Goal: Transaction & Acquisition: Purchase product/service

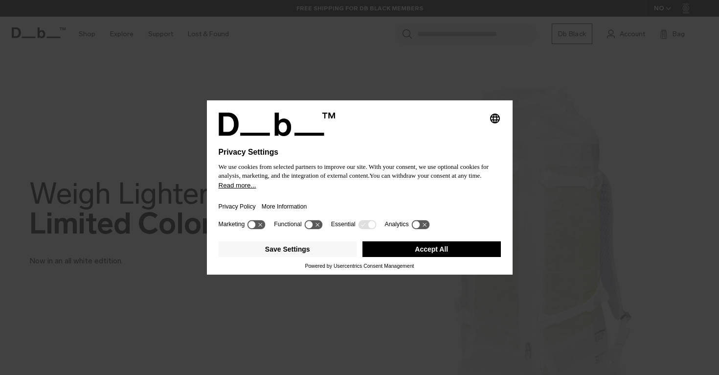
click at [412, 253] on button "Accept All" at bounding box center [431, 249] width 138 height 16
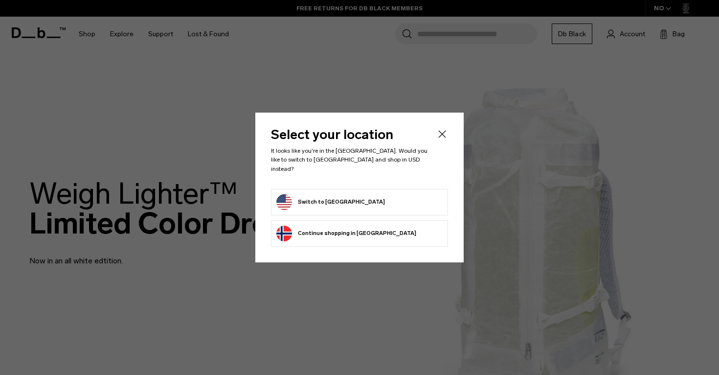
click at [386, 198] on form "Switch to United States" at bounding box center [359, 202] width 166 height 16
click at [334, 195] on button "Switch to United States" at bounding box center [330, 202] width 109 height 16
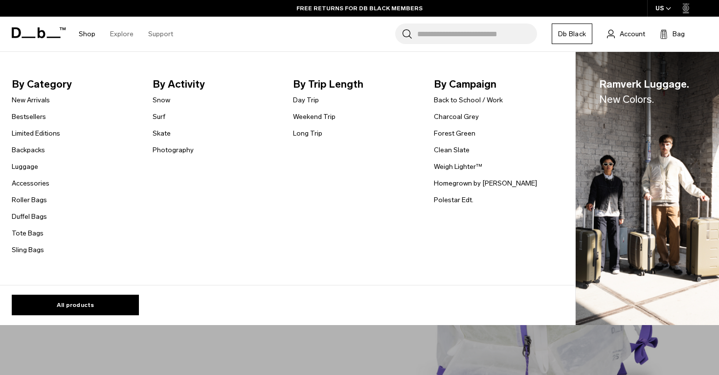
click at [33, 243] on ul "New Arrivals Bestsellers Limited Editions Backpacks Luggage Accessories" at bounding box center [36, 174] width 48 height 161
click at [31, 250] on link "Sling Bags" at bounding box center [28, 250] width 32 height 10
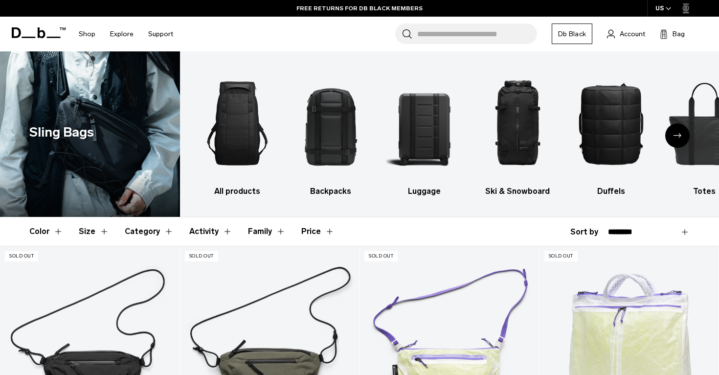
click at [142, 168] on img at bounding box center [90, 133] width 180 height 165
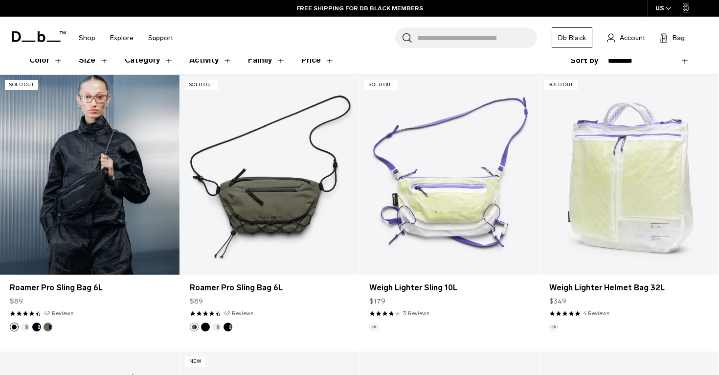
scroll to position [177, 0]
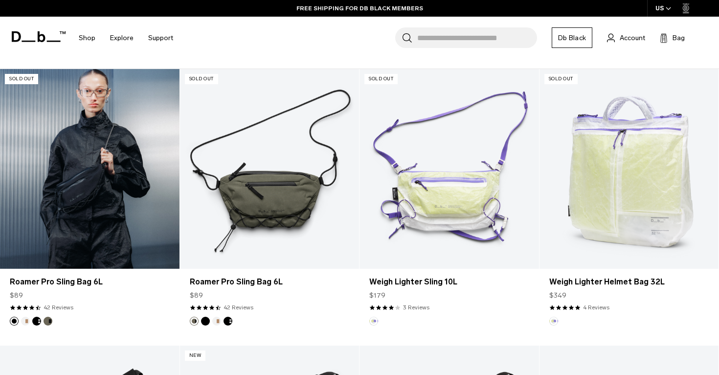
click at [99, 227] on link "Roamer Pro Sling Bag 6L" at bounding box center [89, 168] width 179 height 199
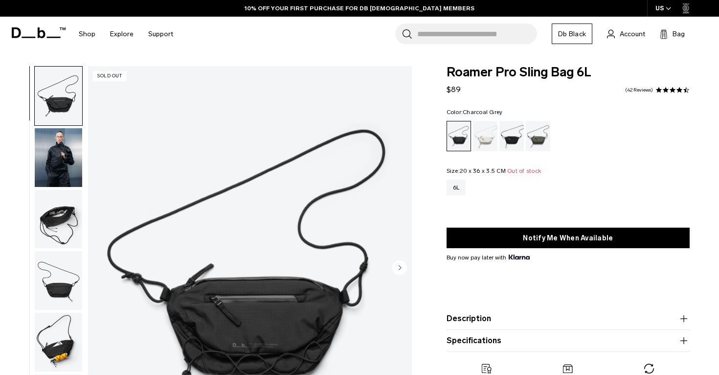
click at [514, 140] on div "Charcoal Grey" at bounding box center [511, 136] width 25 height 30
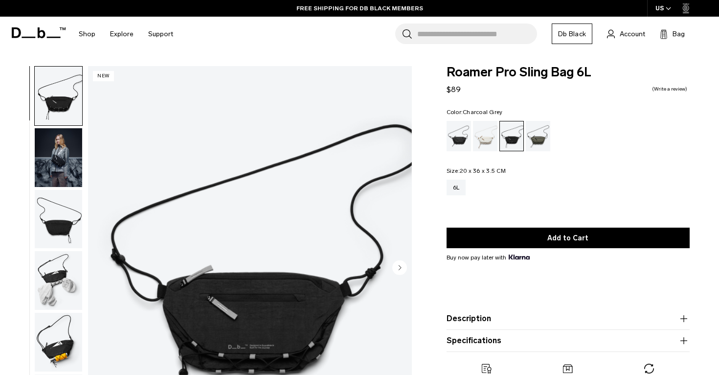
click at [260, 347] on img "1 / 7" at bounding box center [250, 268] width 324 height 404
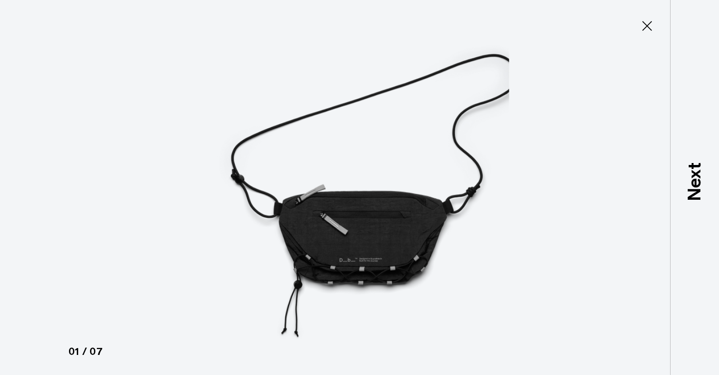
click at [648, 27] on icon at bounding box center [647, 26] width 16 height 16
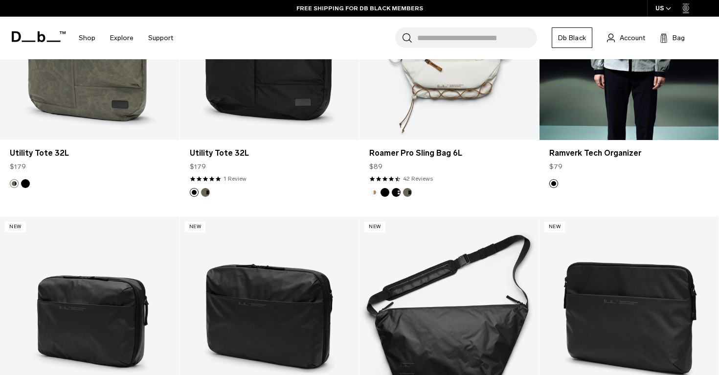
scroll to position [1126, 0]
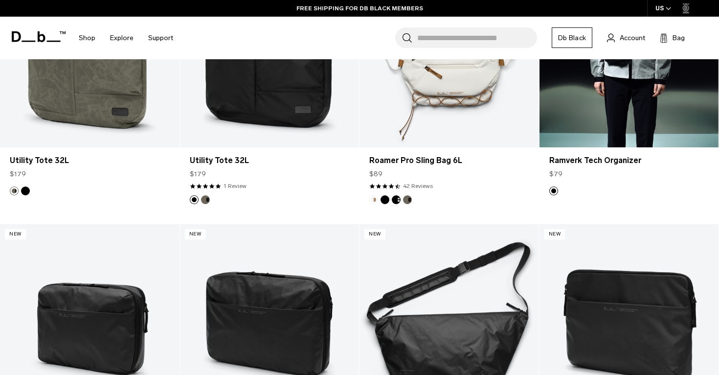
click at [604, 177] on div "$79" at bounding box center [629, 174] width 160 height 10
click at [608, 137] on link "Ramverk Tech Organizer" at bounding box center [628, 47] width 179 height 199
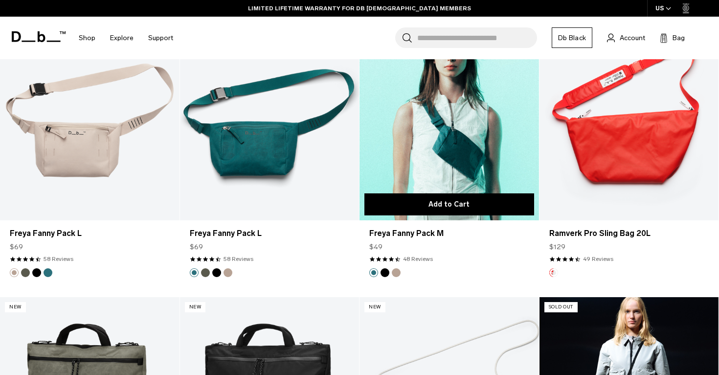
scroll to position [773, 0]
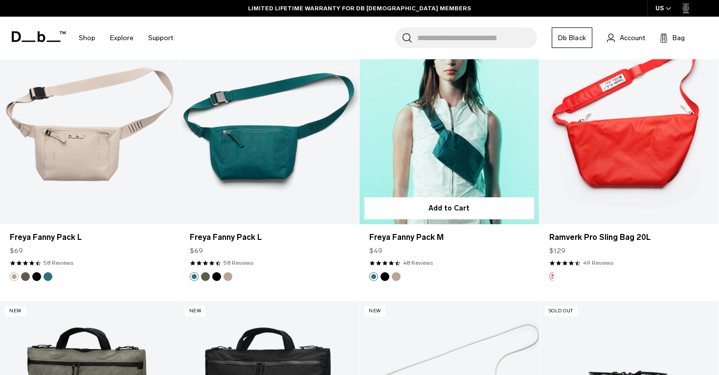
click at [430, 179] on link "Freya Fanny Pack M" at bounding box center [448, 124] width 179 height 199
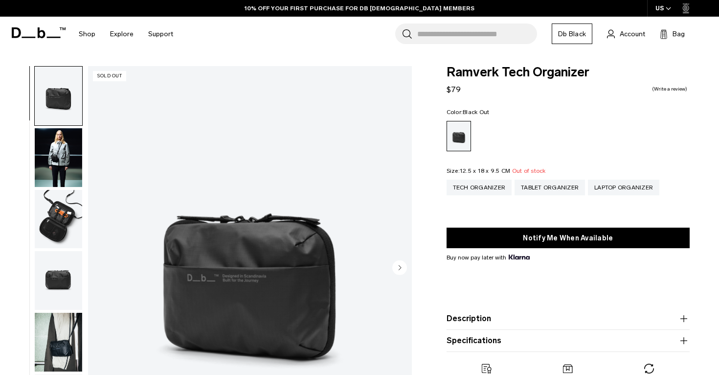
click at [395, 264] on circle "Next slide" at bounding box center [399, 267] width 15 height 15
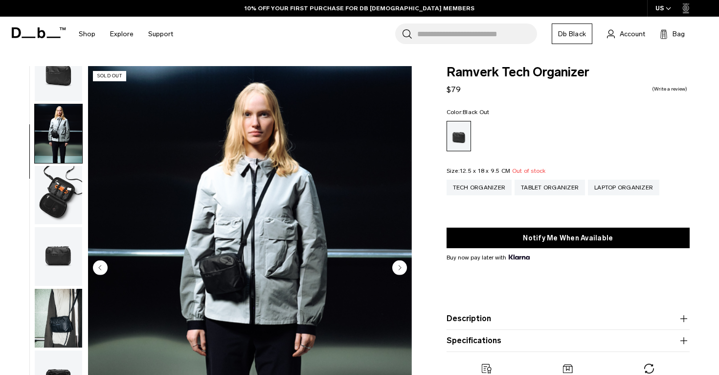
click at [395, 264] on circle "Next slide" at bounding box center [399, 267] width 15 height 15
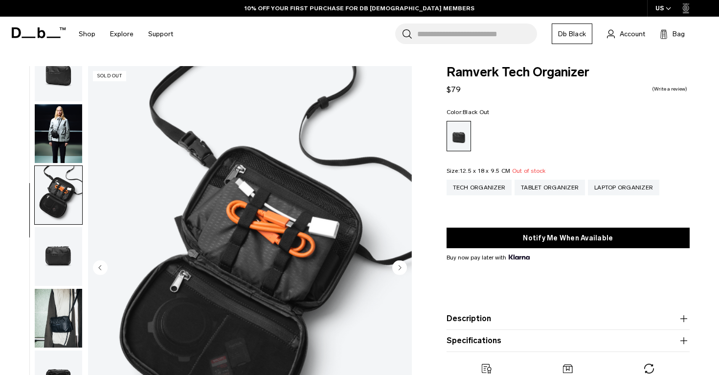
click at [395, 264] on circle "Next slide" at bounding box center [399, 267] width 15 height 15
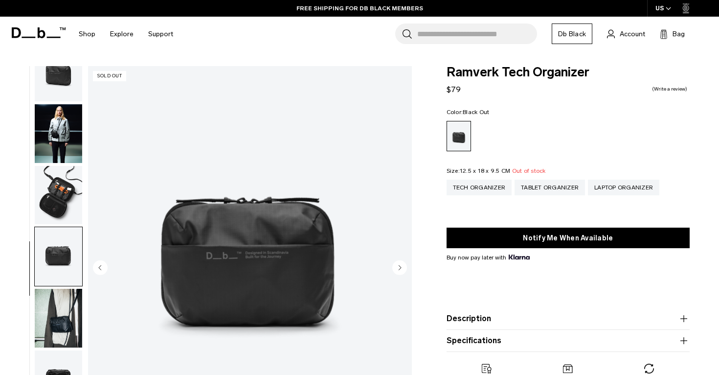
click at [395, 264] on circle "Next slide" at bounding box center [399, 267] width 15 height 15
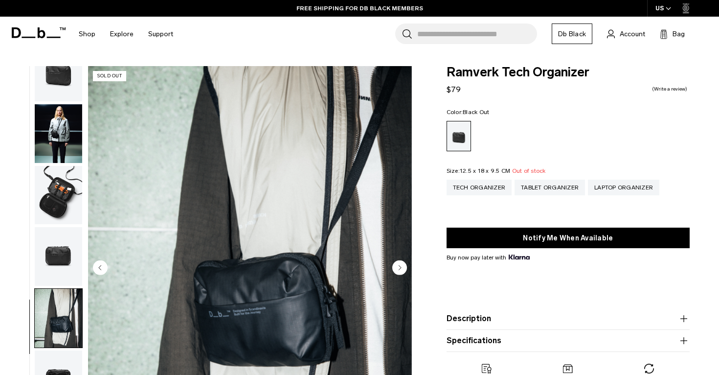
click at [395, 263] on circle "Next slide" at bounding box center [399, 267] width 15 height 15
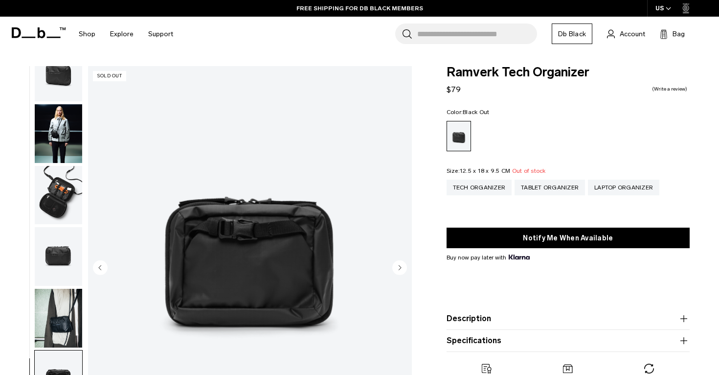
click at [395, 263] on circle "Next slide" at bounding box center [399, 267] width 15 height 15
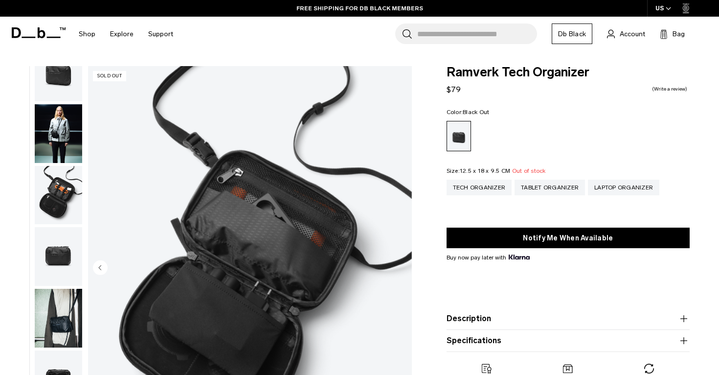
click at [395, 263] on img "7 / 7" at bounding box center [250, 268] width 324 height 404
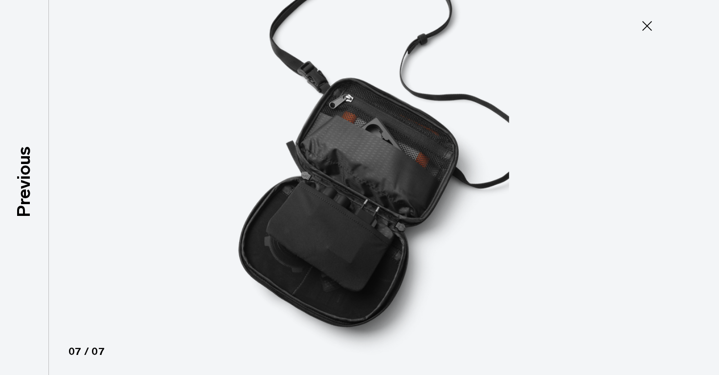
click at [643, 28] on icon at bounding box center [647, 26] width 16 height 16
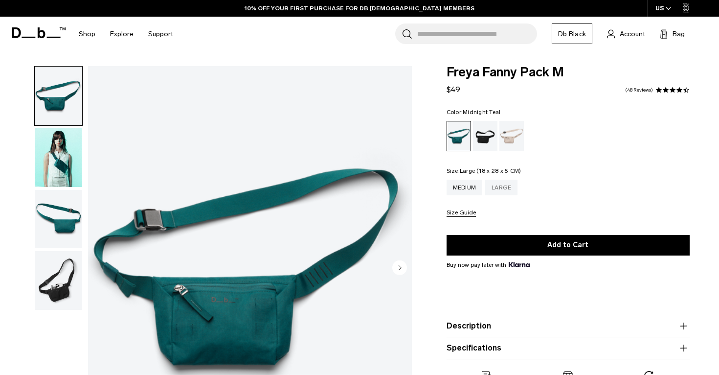
click at [507, 188] on div "Large" at bounding box center [501, 187] width 32 height 16
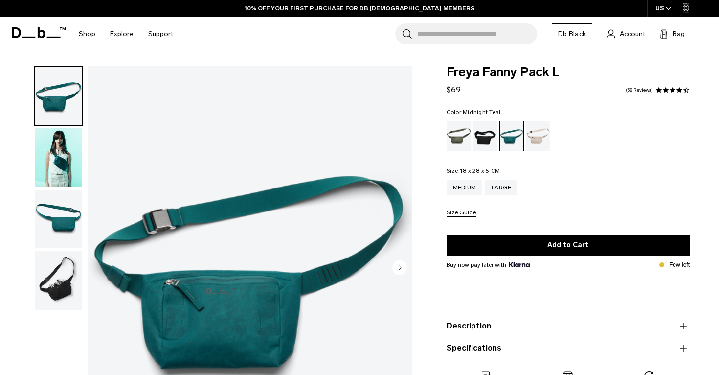
click at [393, 268] on circle "Next slide" at bounding box center [399, 267] width 15 height 15
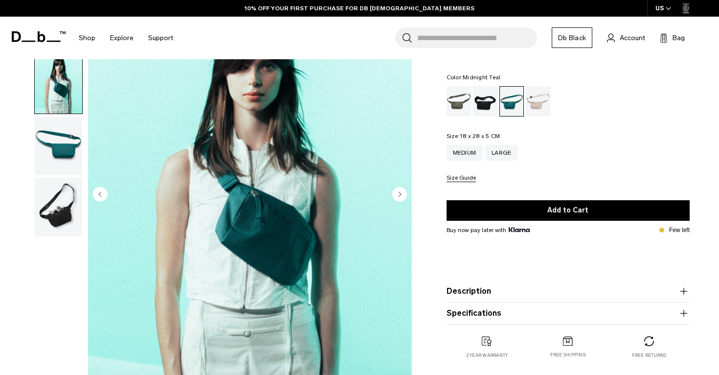
scroll to position [73, 0]
click at [394, 192] on circle "Next slide" at bounding box center [399, 193] width 15 height 15
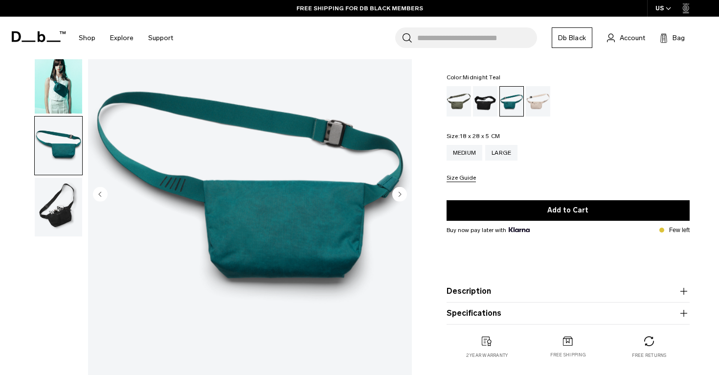
click at [394, 192] on circle "Next slide" at bounding box center [399, 193] width 15 height 15
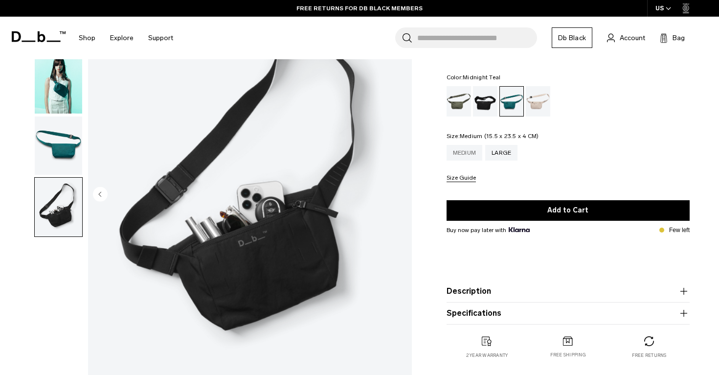
click at [470, 153] on div "Medium" at bounding box center [465, 153] width 36 height 16
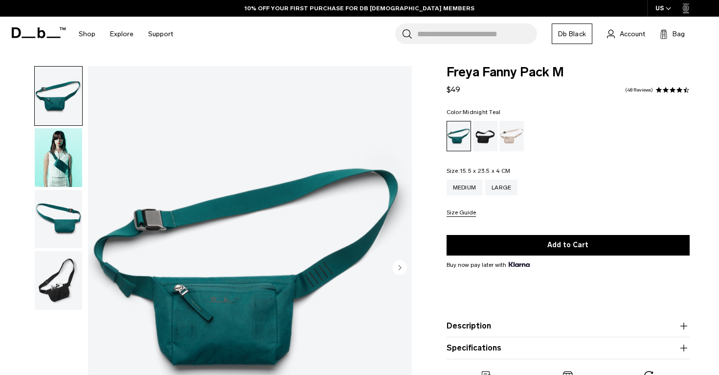
click at [59, 171] on img "button" at bounding box center [58, 157] width 47 height 59
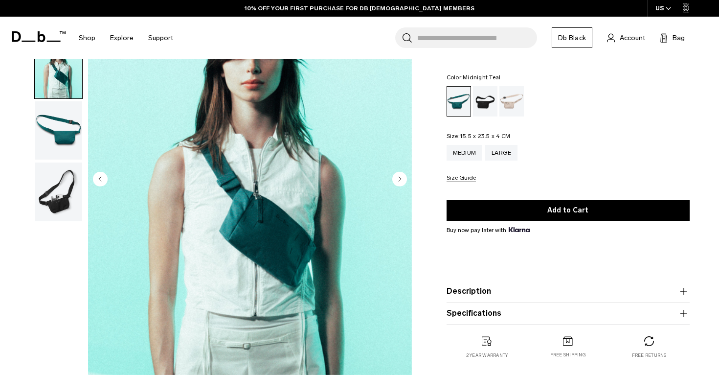
scroll to position [89, 0]
click at [491, 110] on div "Black Out" at bounding box center [485, 101] width 25 height 30
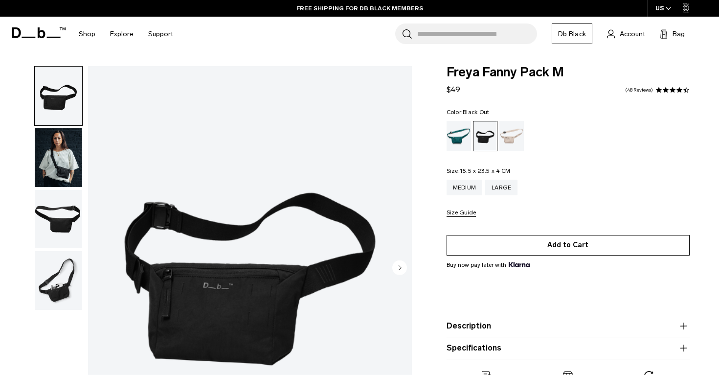
click at [558, 245] on button "Add to Cart" at bounding box center [568, 245] width 243 height 21
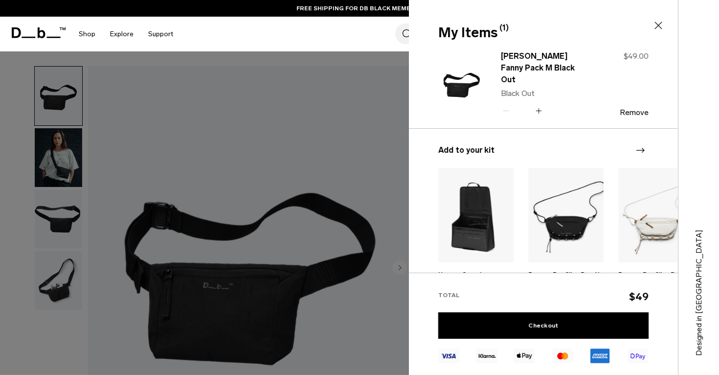
click at [657, 24] on icon at bounding box center [658, 25] width 7 height 7
